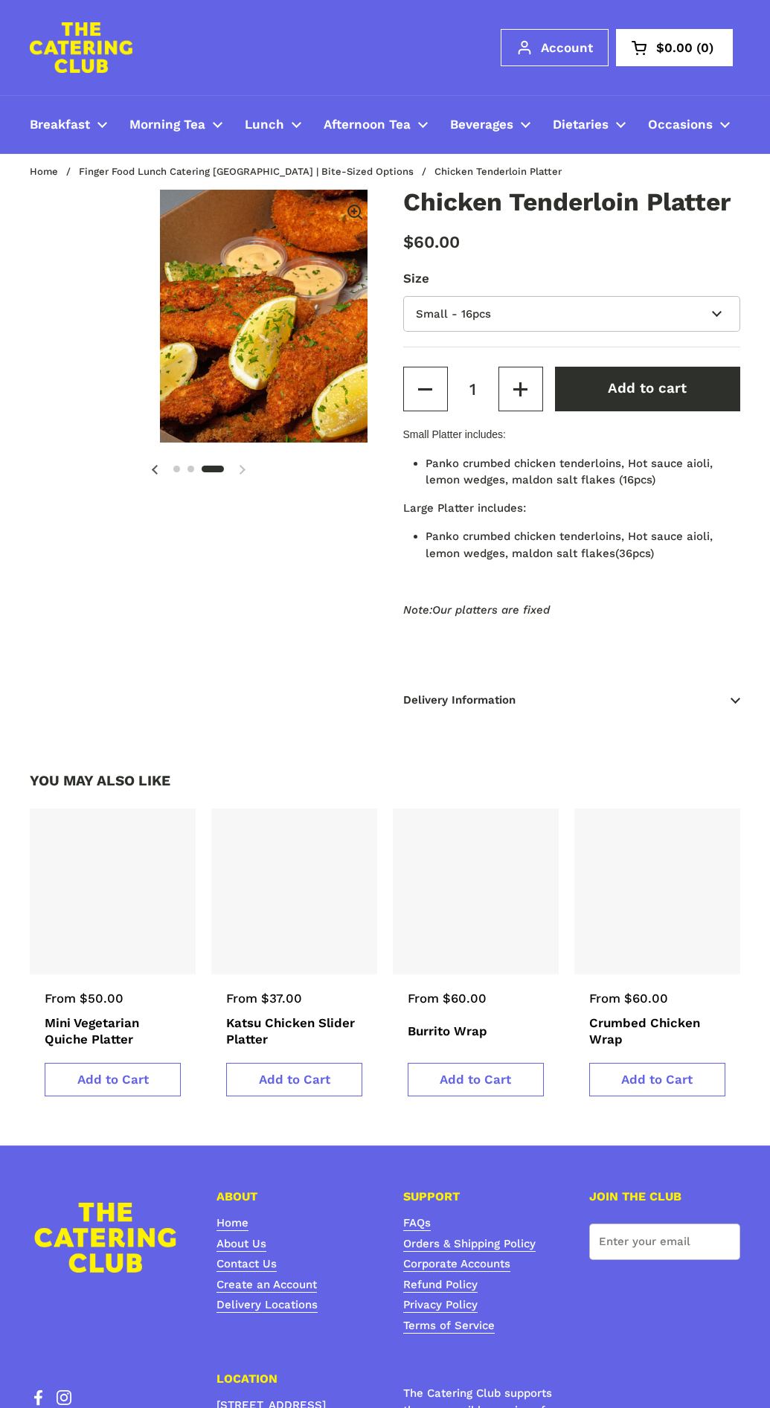
scroll to position [0, 701]
